Goal: Find contact information: Find contact information

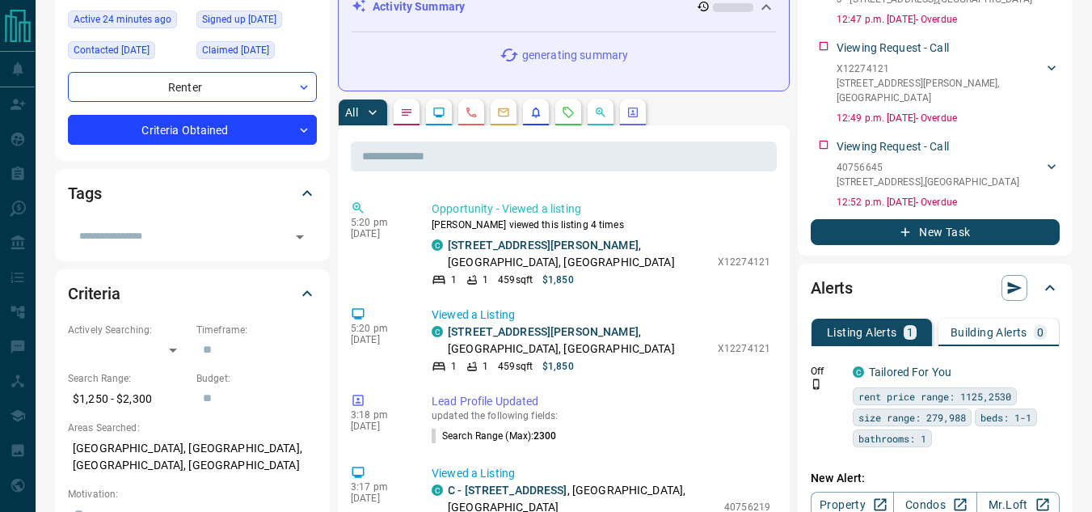
scroll to position [2350, 0]
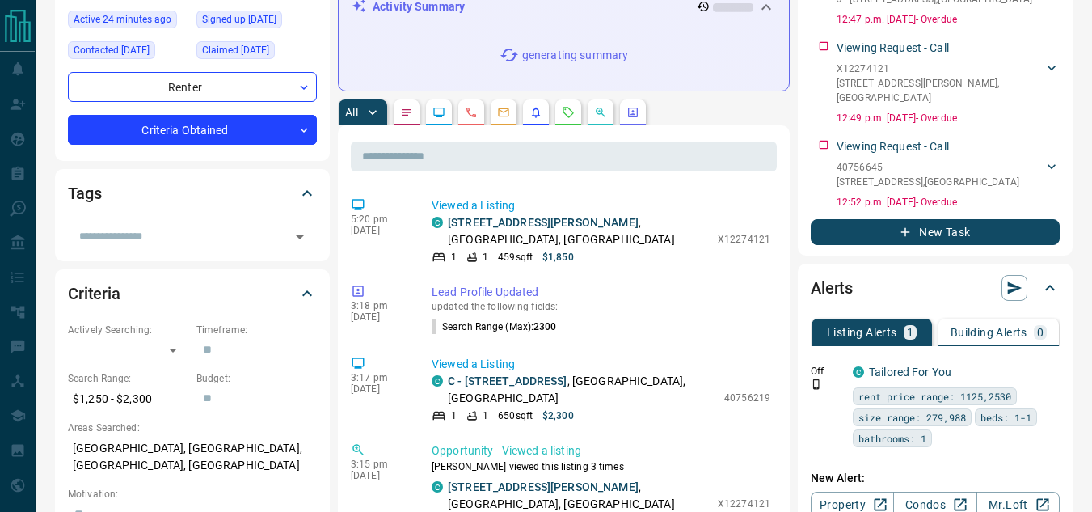
drag, startPoint x: 711, startPoint y: 326, endPoint x: 759, endPoint y: 328, distance: 47.8
copy p "40752943"
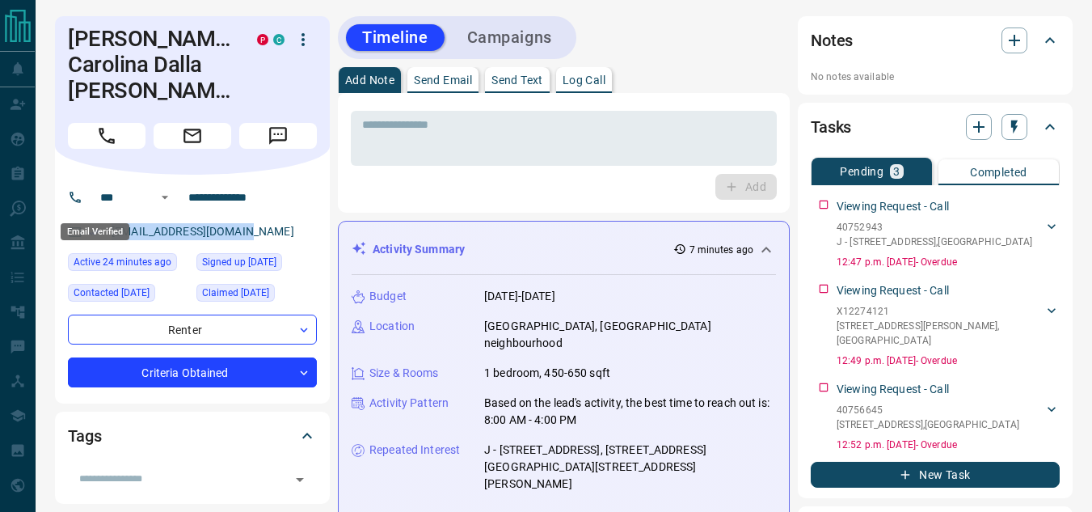
drag, startPoint x: 276, startPoint y: 209, endPoint x: 99, endPoint y: 208, distance: 177.0
click at [99, 218] on div "[EMAIL_ADDRESS][DOMAIN_NAME]" at bounding box center [192, 231] width 249 height 27
copy link "[EMAIL_ADDRESS][DOMAIN_NAME]"
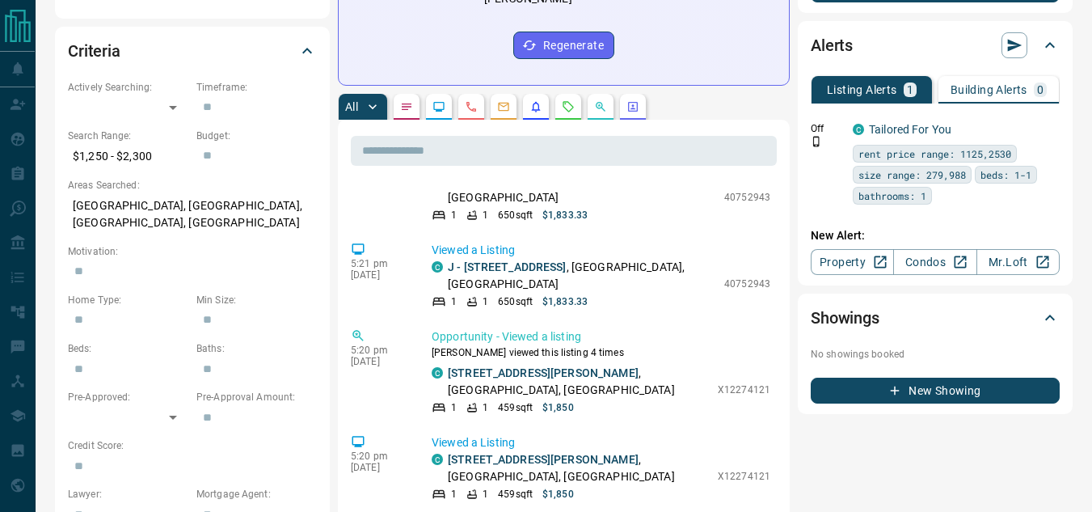
scroll to position [2026, 0]
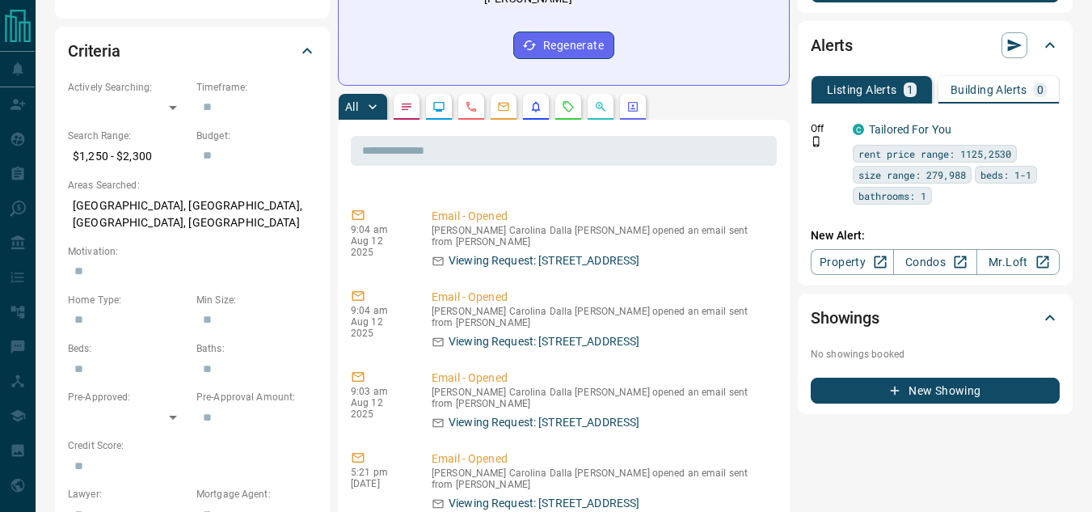
scroll to position [1703, 0]
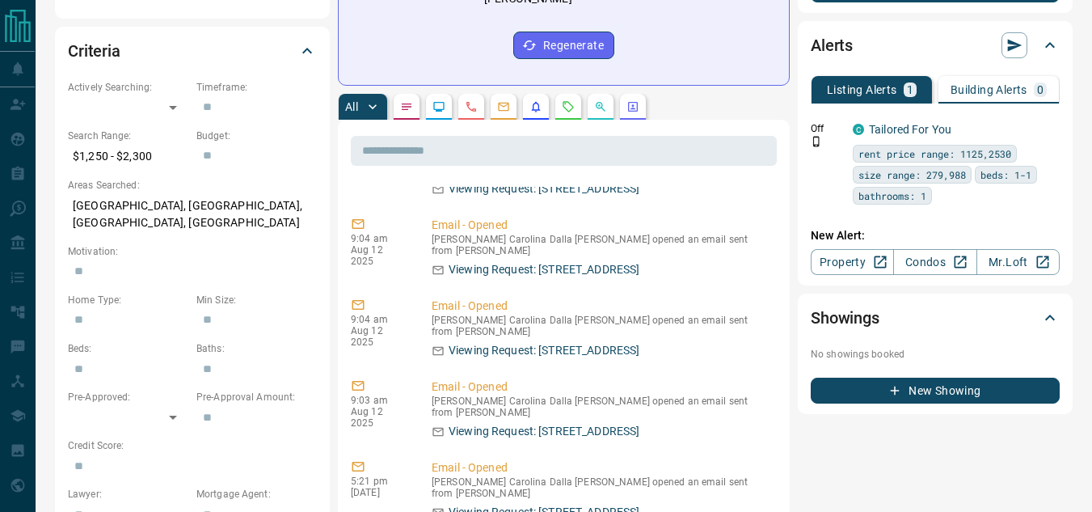
drag, startPoint x: 717, startPoint y: 264, endPoint x: 763, endPoint y: 264, distance: 46.1
drag, startPoint x: 710, startPoint y: 265, endPoint x: 761, endPoint y: 268, distance: 51.8
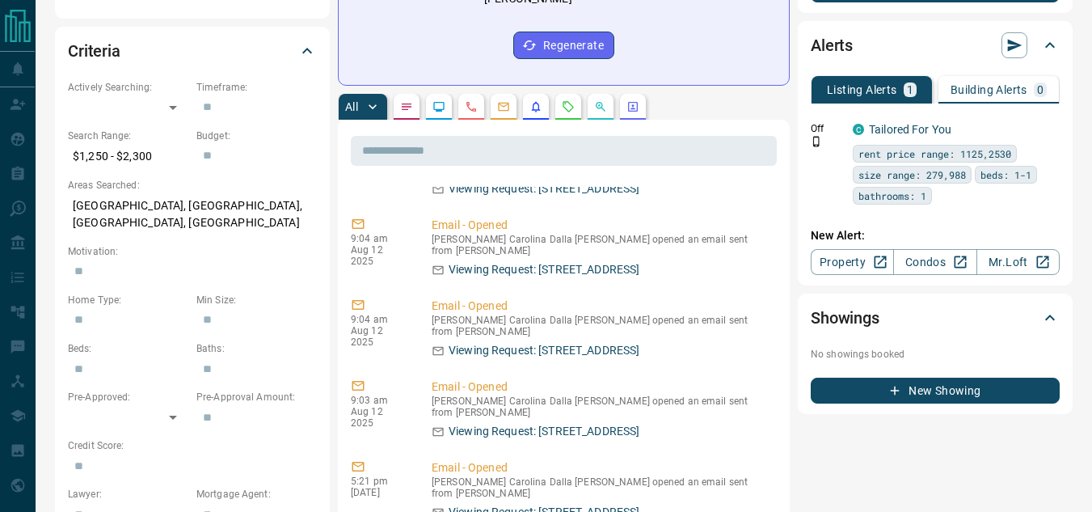
copy p "40752943"
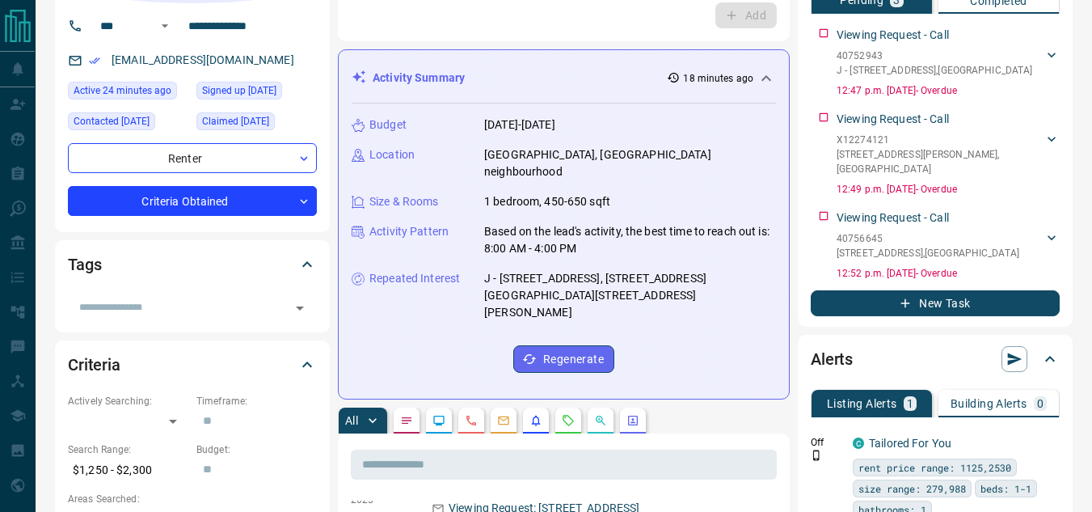
scroll to position [0, 0]
